Goal: Information Seeking & Learning: Check status

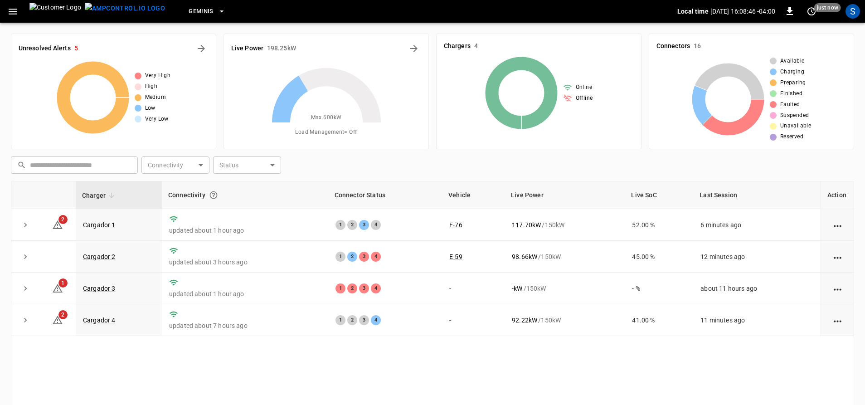
scroll to position [45, 0]
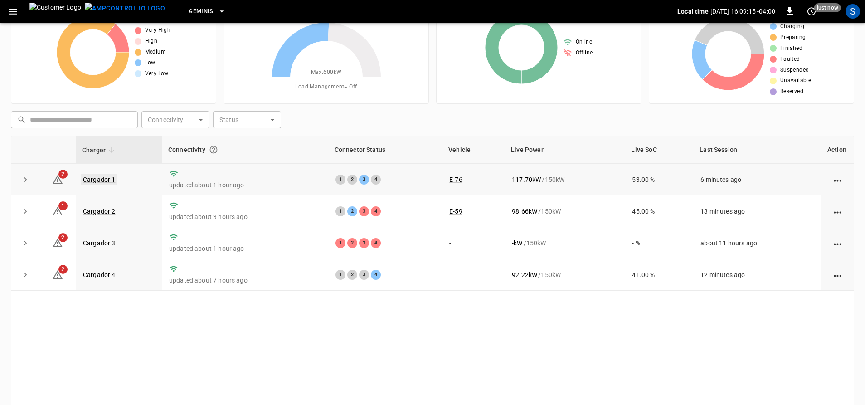
click at [104, 185] on td "Cargador 1" at bounding box center [119, 180] width 86 height 32
click at [107, 179] on link "Cargador 1" at bounding box center [99, 179] width 36 height 11
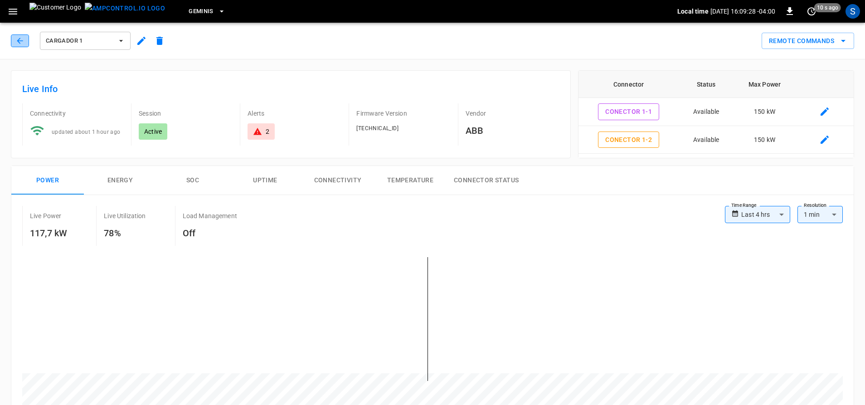
click at [23, 38] on icon "button" at bounding box center [19, 40] width 9 height 9
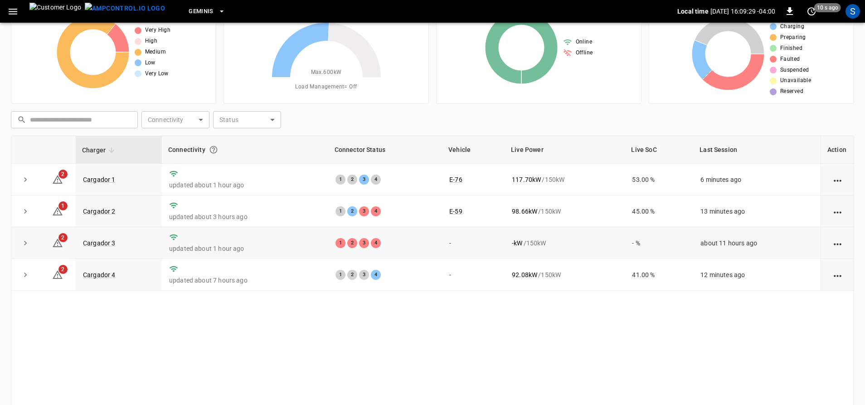
click at [93, 239] on td "Cargador 3" at bounding box center [119, 243] width 86 height 32
click at [98, 242] on link "Cargador 3" at bounding box center [99, 242] width 36 height 11
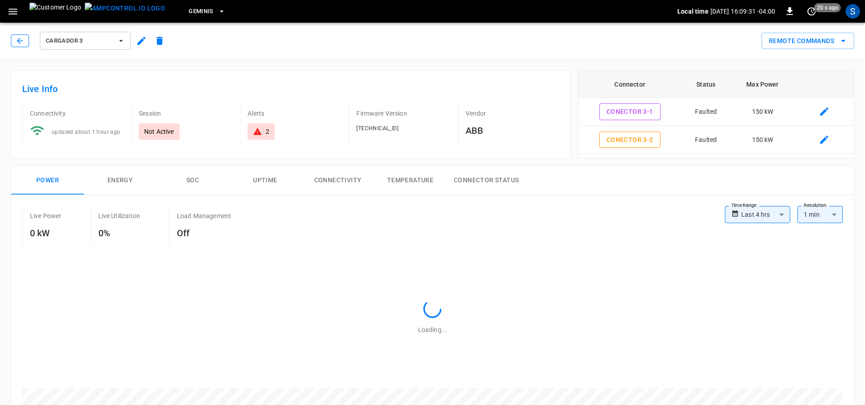
click at [15, 38] on button "button" at bounding box center [20, 40] width 18 height 13
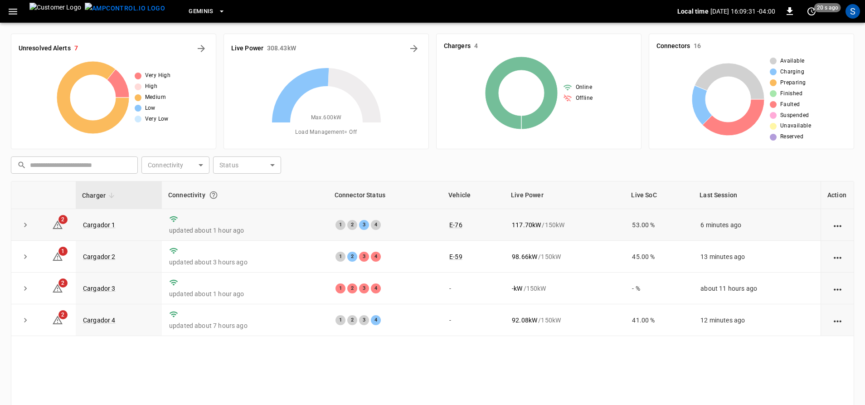
scroll to position [45, 0]
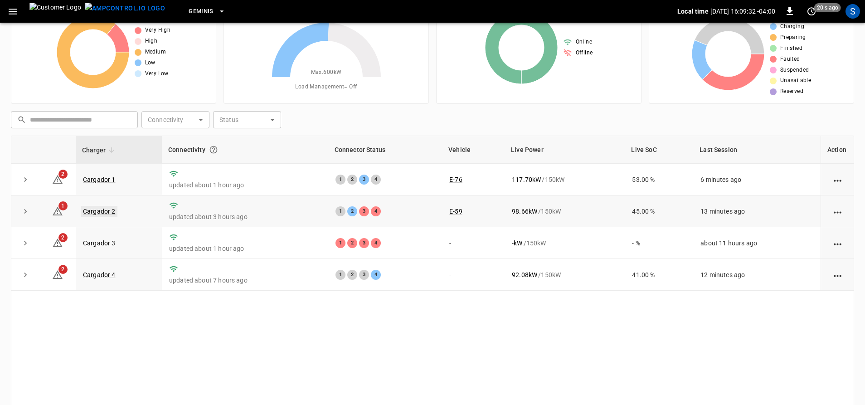
click at [107, 212] on link "Cargador 2" at bounding box center [99, 211] width 36 height 11
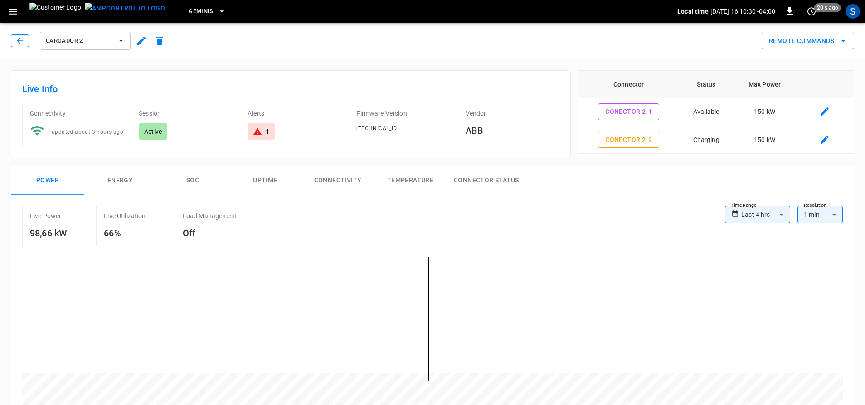
click at [24, 36] on button "button" at bounding box center [20, 40] width 18 height 13
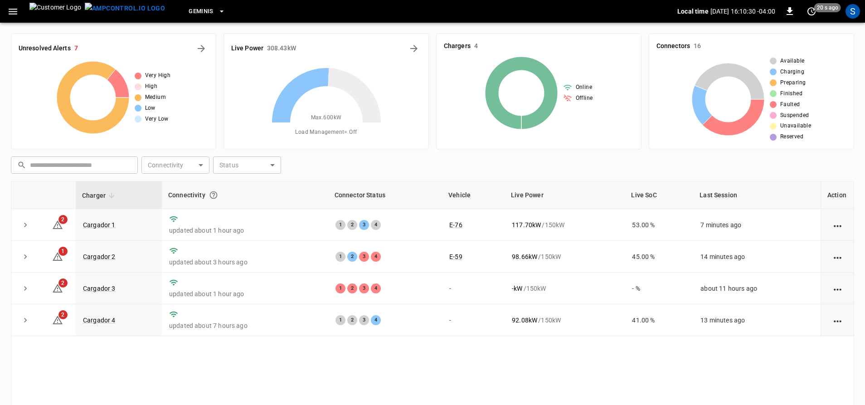
scroll to position [45, 0]
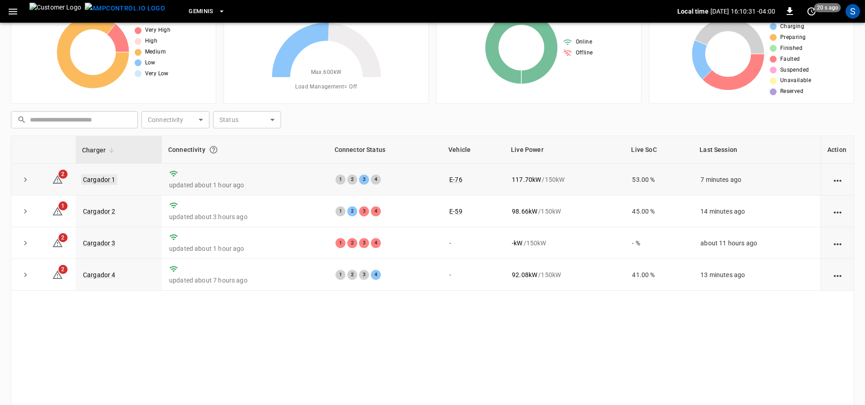
click at [111, 181] on link "Cargador 1" at bounding box center [99, 179] width 36 height 11
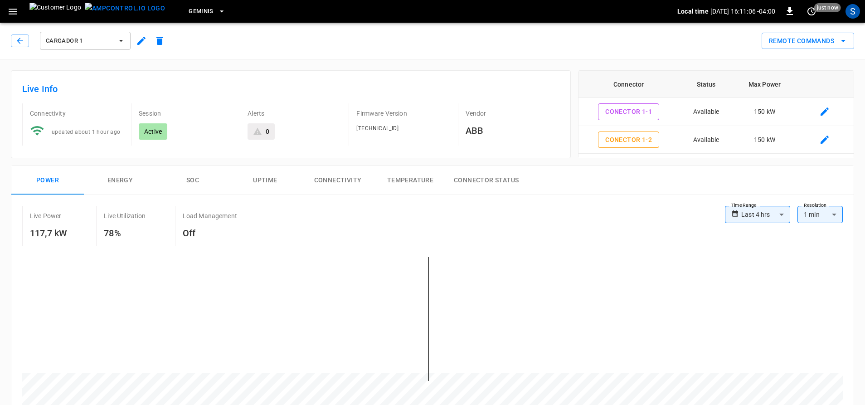
click at [10, 42] on div "Cargador 1" at bounding box center [87, 38] width 161 height 25
click at [16, 45] on button "button" at bounding box center [20, 40] width 18 height 13
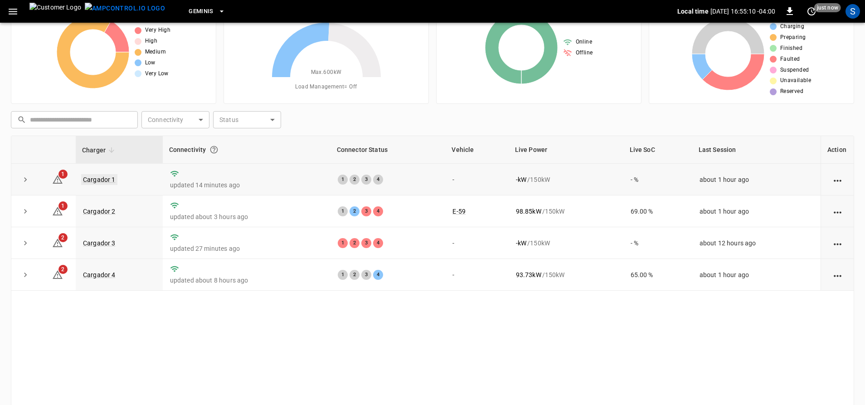
click at [102, 180] on link "Cargador 1" at bounding box center [99, 179] width 36 height 11
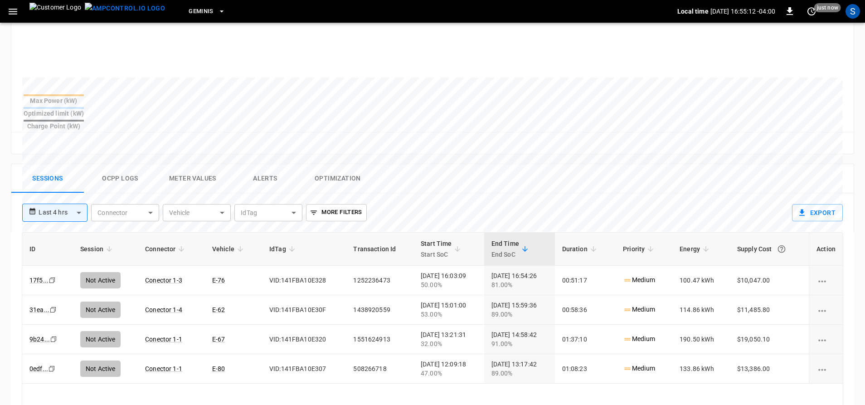
scroll to position [362, 0]
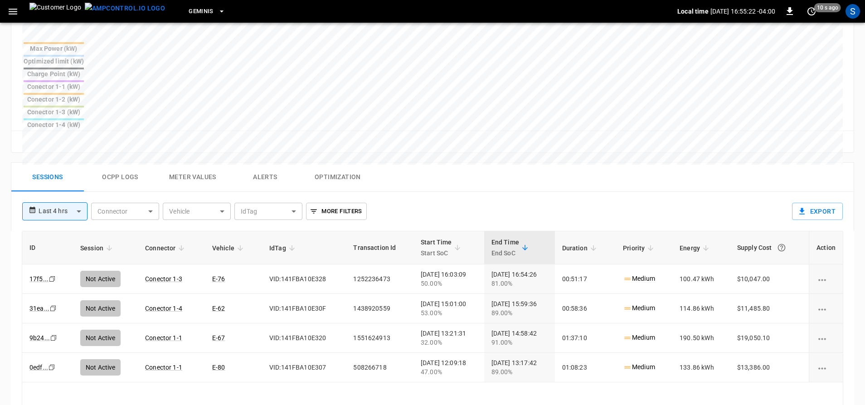
click at [71, 192] on div "**********" at bounding box center [401, 208] width 773 height 32
click at [74, 149] on body "**********" at bounding box center [432, 94] width 865 height 912
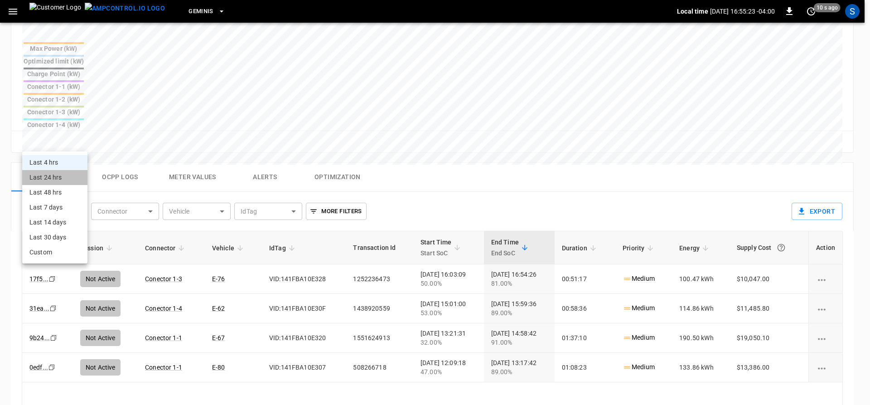
click at [61, 178] on li "Last 24 hrs" at bounding box center [54, 177] width 65 height 15
type input "**********"
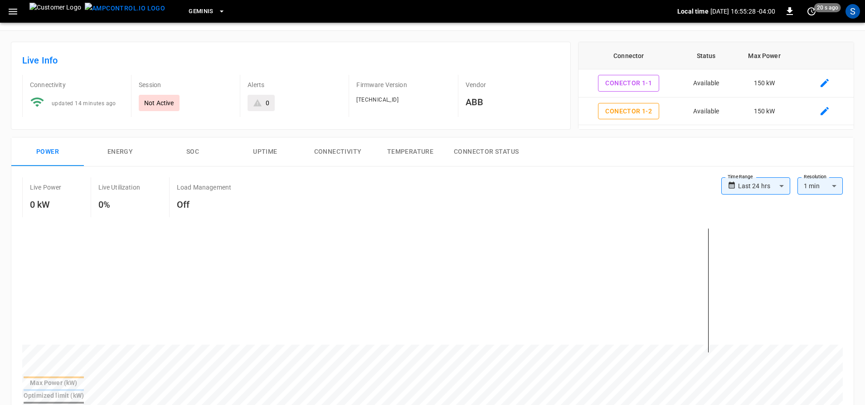
scroll to position [0, 0]
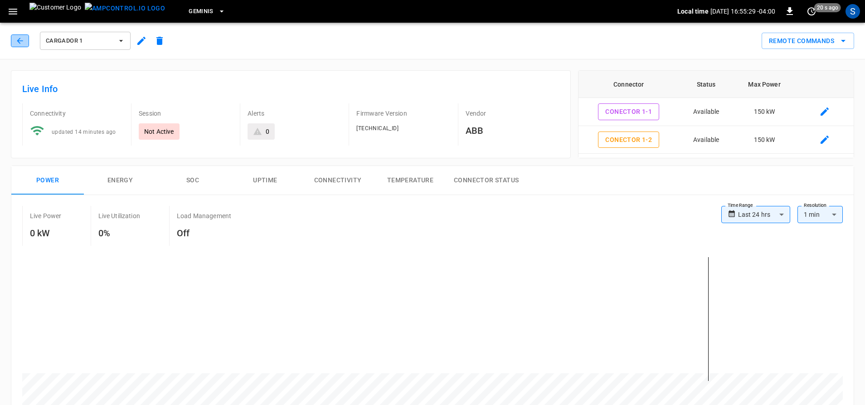
click at [18, 39] on icon "button" at bounding box center [19, 40] width 9 height 9
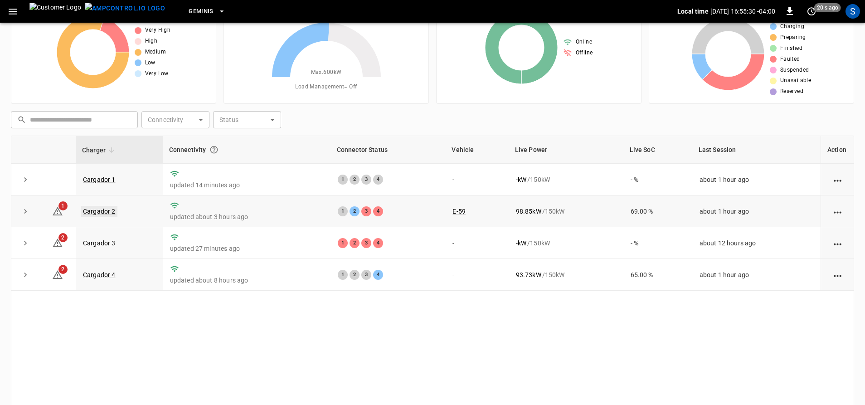
click at [102, 213] on link "Cargador 2" at bounding box center [99, 211] width 36 height 11
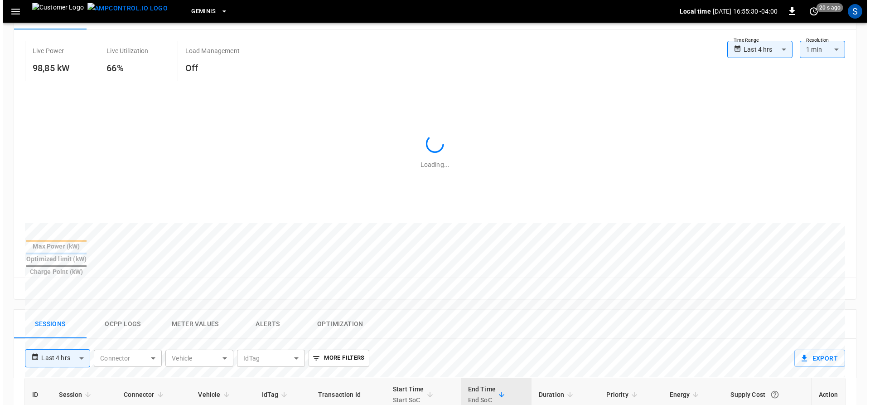
scroll to position [272, 0]
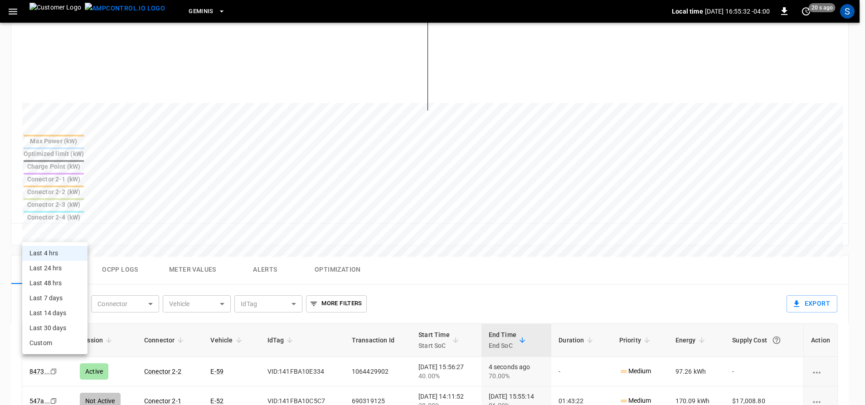
click at [74, 232] on body "**********" at bounding box center [432, 184] width 865 height 913
click at [64, 270] on li "Last 24 hrs" at bounding box center [54, 268] width 65 height 15
type input "**********"
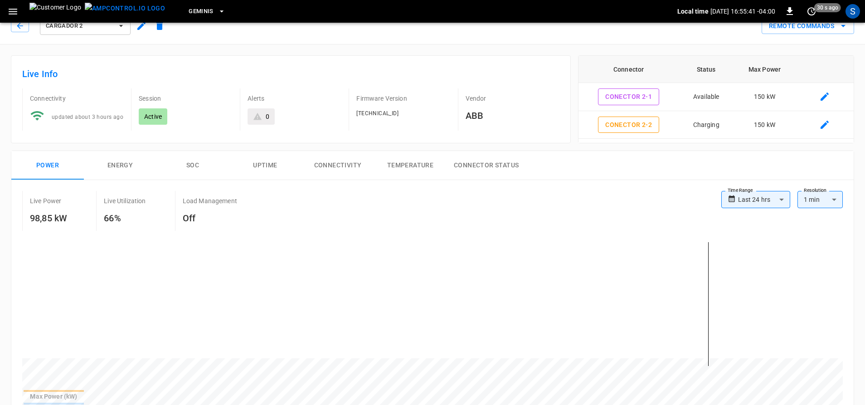
scroll to position [0, 0]
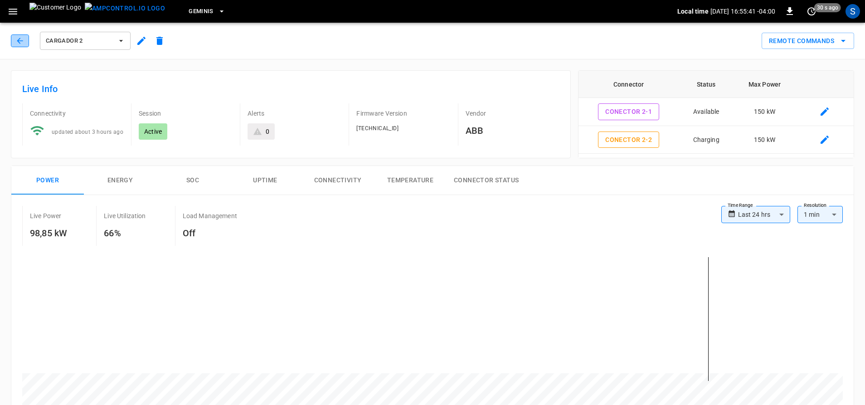
click at [18, 39] on icon "button" at bounding box center [19, 40] width 9 height 9
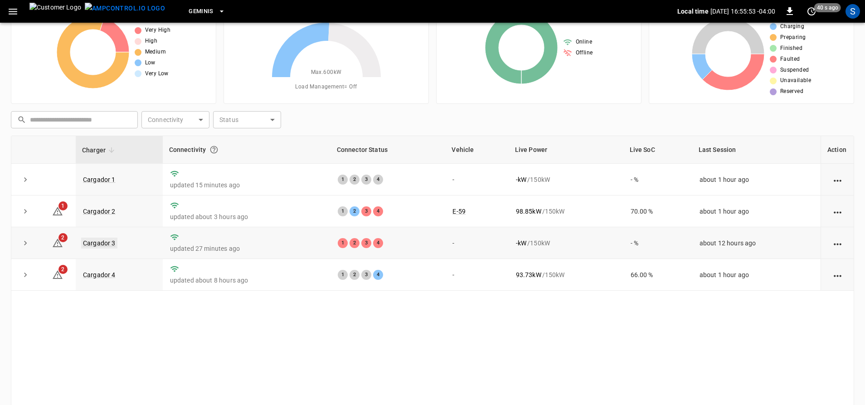
click at [100, 243] on link "Cargador 3" at bounding box center [99, 242] width 36 height 11
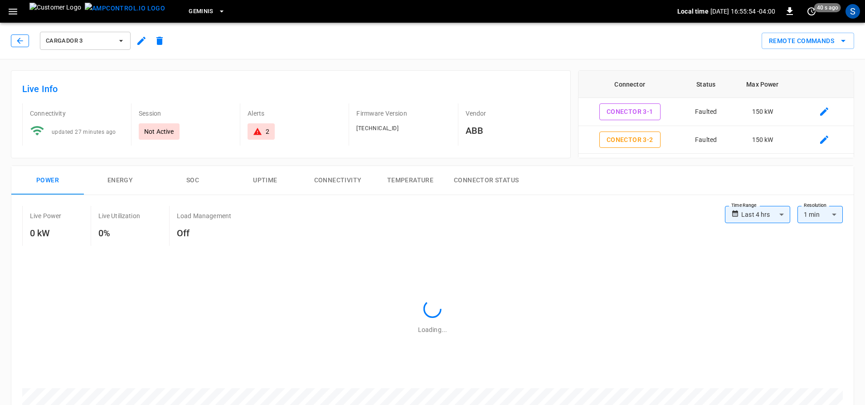
click at [25, 40] on button "button" at bounding box center [20, 40] width 18 height 13
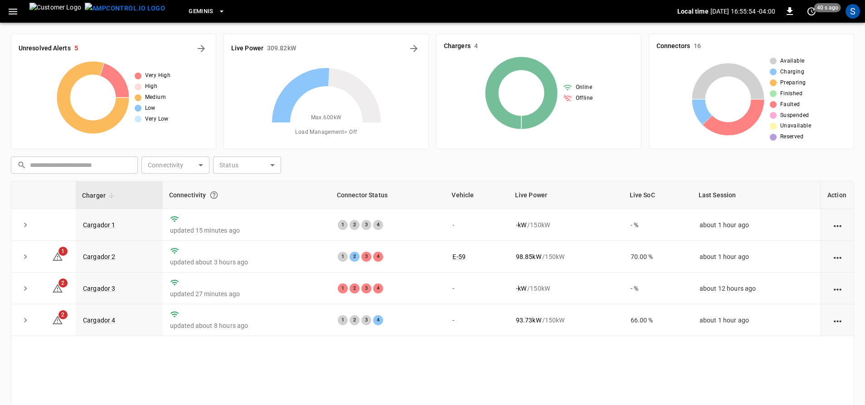
scroll to position [45, 0]
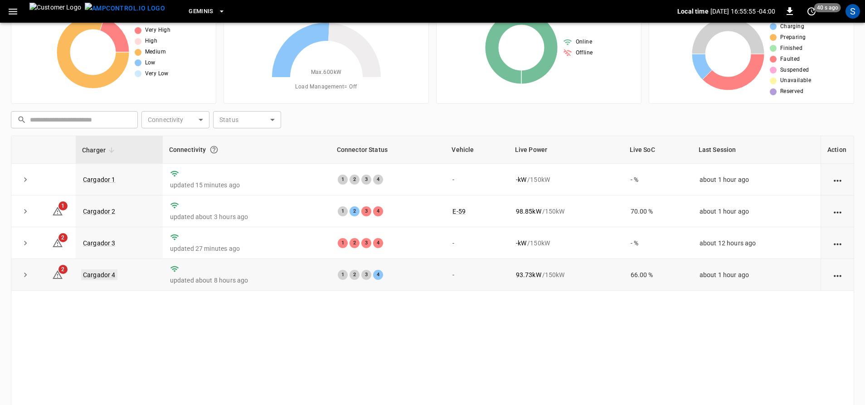
click at [109, 278] on link "Cargador 4" at bounding box center [99, 274] width 36 height 11
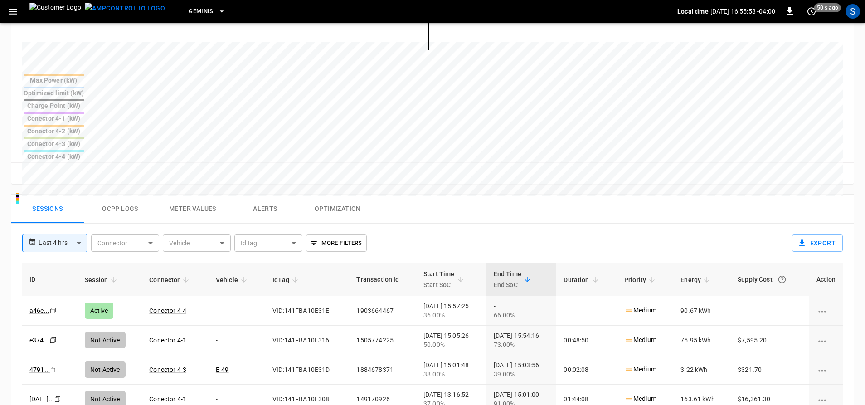
scroll to position [408, 0]
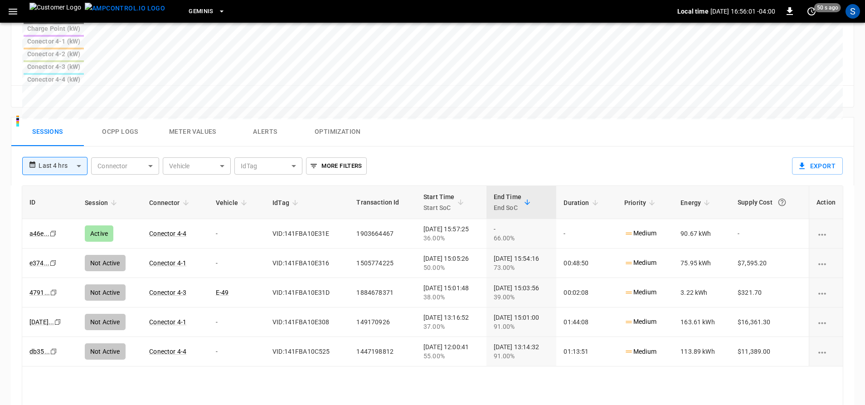
click at [79, 94] on body "**********" at bounding box center [432, 48] width 865 height 912
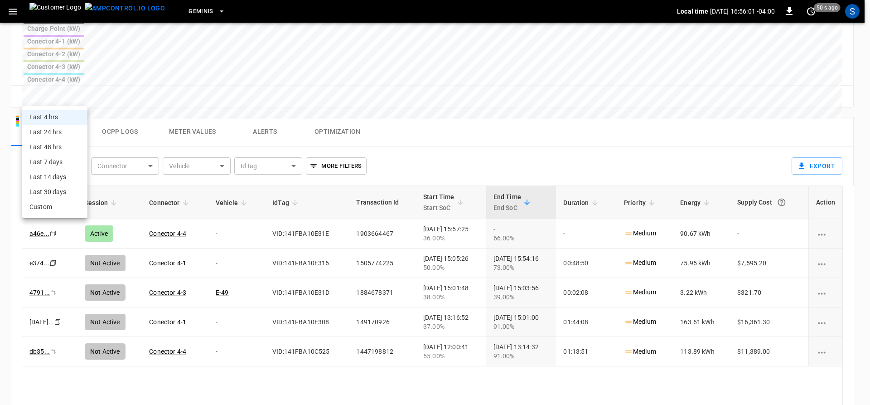
click at [71, 133] on li "Last 24 hrs" at bounding box center [54, 132] width 65 height 15
type input "**********"
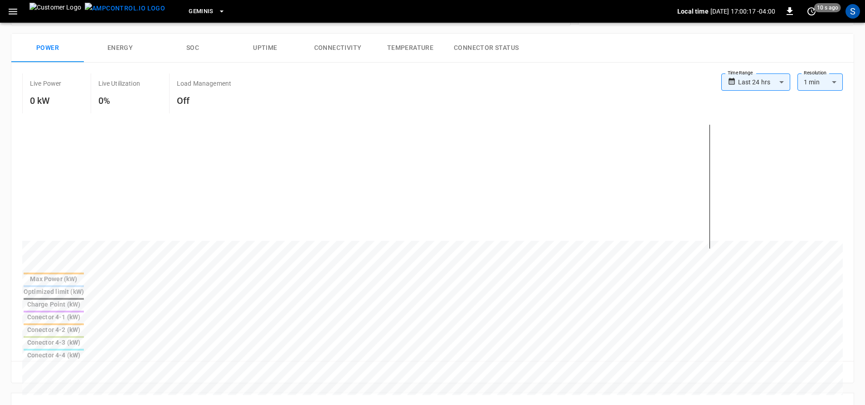
scroll to position [0, 0]
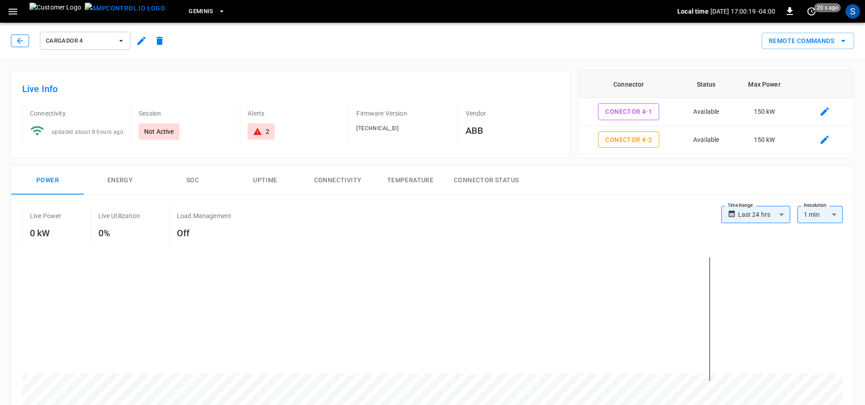
click at [16, 39] on icon "button" at bounding box center [19, 40] width 9 height 9
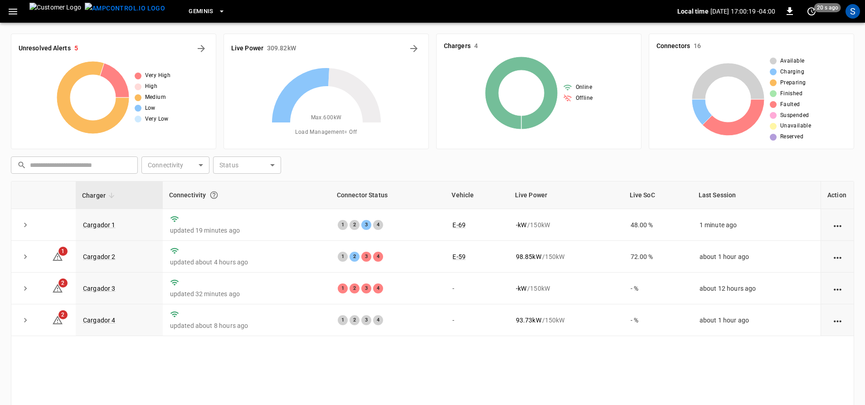
scroll to position [45, 0]
